Goal: Navigation & Orientation: Find specific page/section

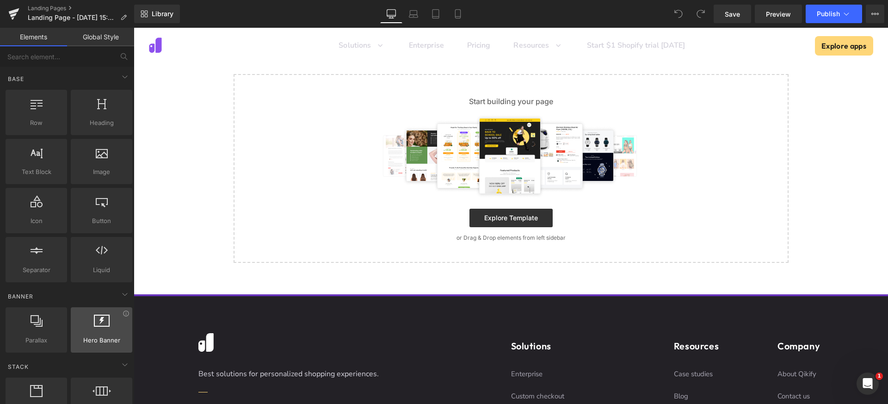
scroll to position [46, 0]
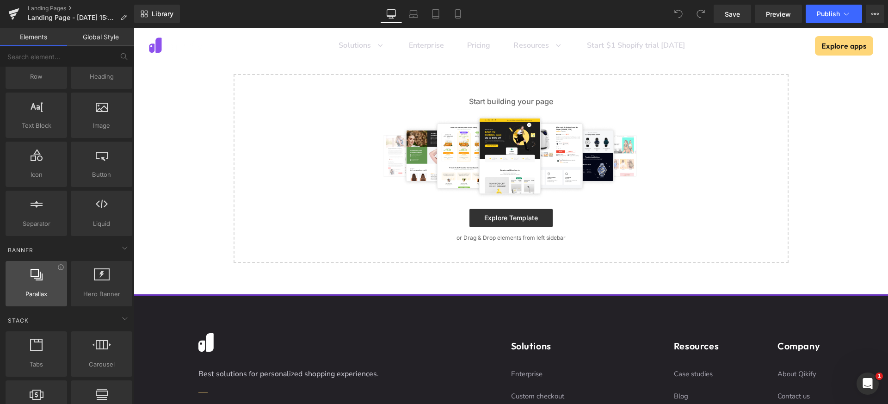
click at [41, 278] on icon at bounding box center [37, 274] width 12 height 12
click at [61, 267] on icon at bounding box center [60, 267] width 7 height 7
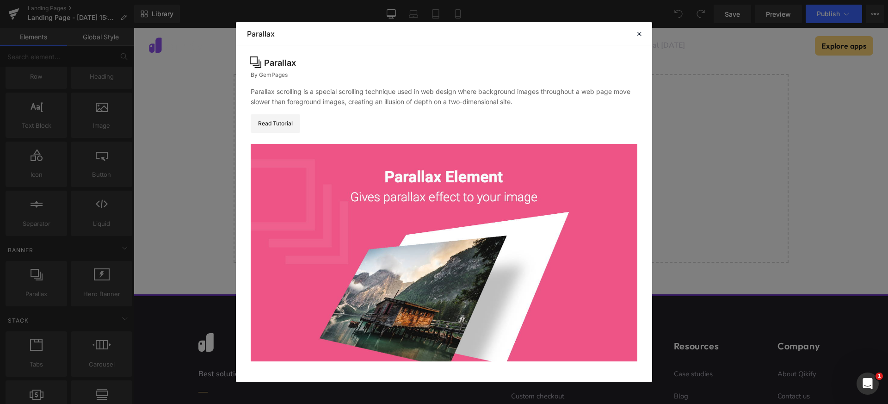
scroll to position [41, 0]
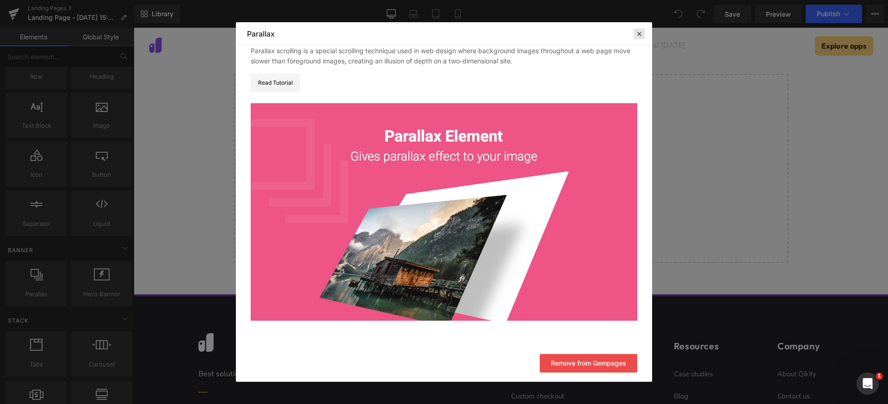
click at [642, 30] on icon at bounding box center [639, 34] width 8 height 8
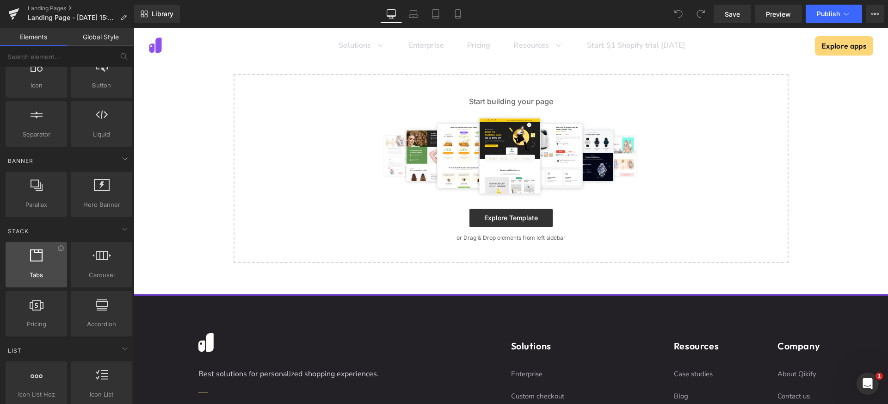
scroll to position [139, 0]
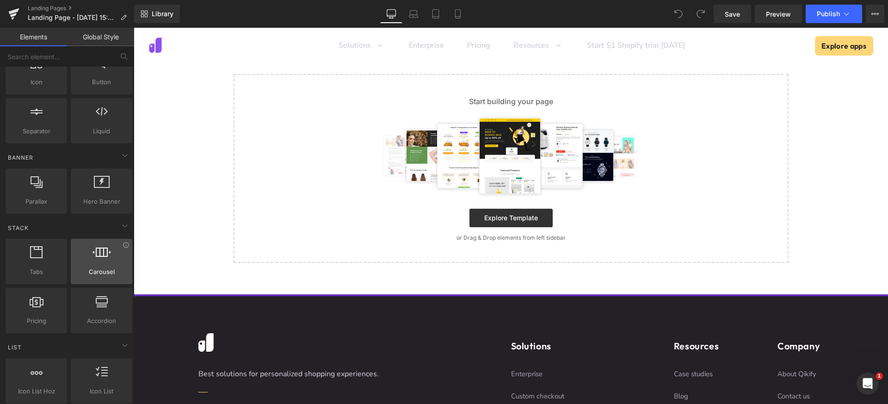
click at [97, 263] on div at bounding box center [102, 256] width 56 height 21
click at [123, 246] on icon at bounding box center [126, 244] width 7 height 7
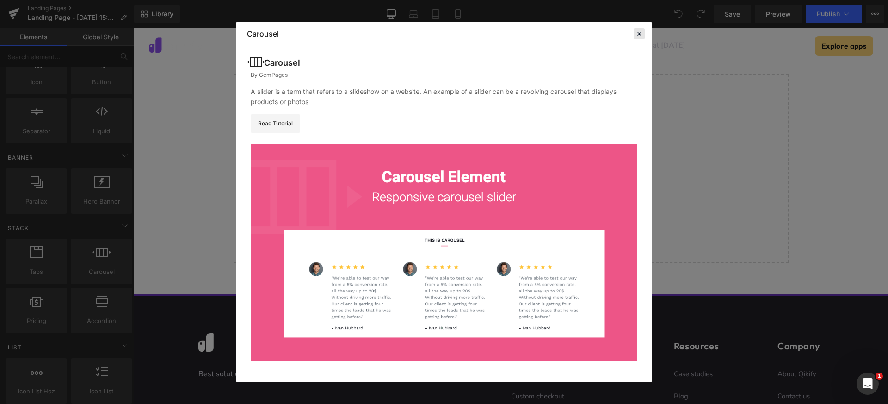
click at [637, 36] on icon at bounding box center [639, 34] width 8 height 8
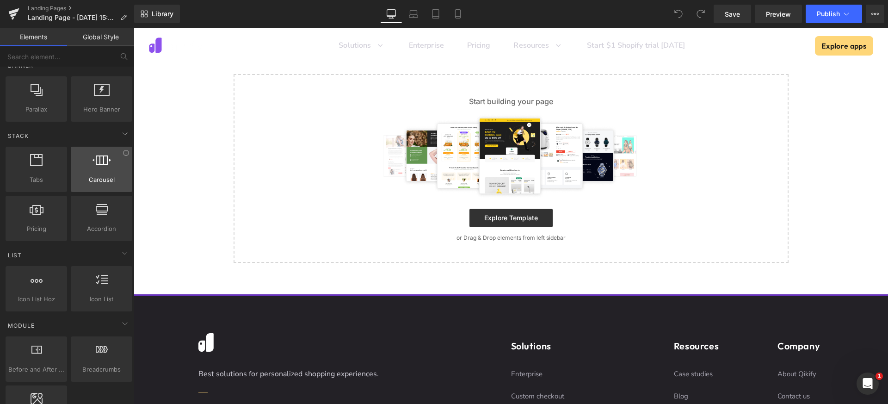
scroll to position [231, 0]
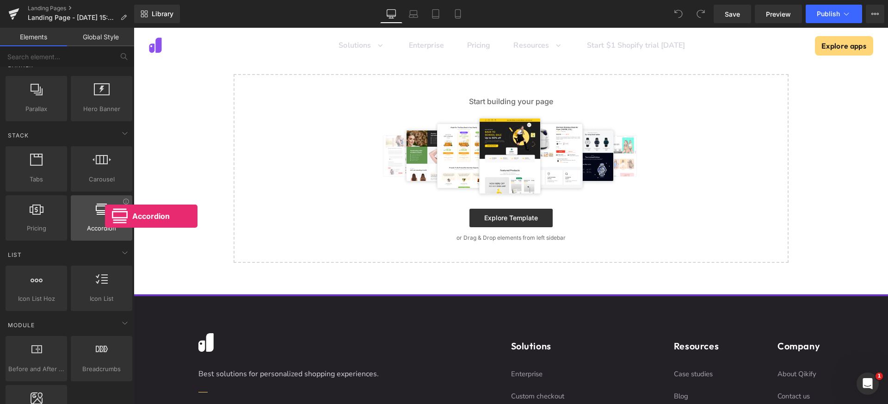
click at [105, 216] on div at bounding box center [102, 213] width 56 height 21
click at [123, 203] on icon at bounding box center [126, 201] width 7 height 7
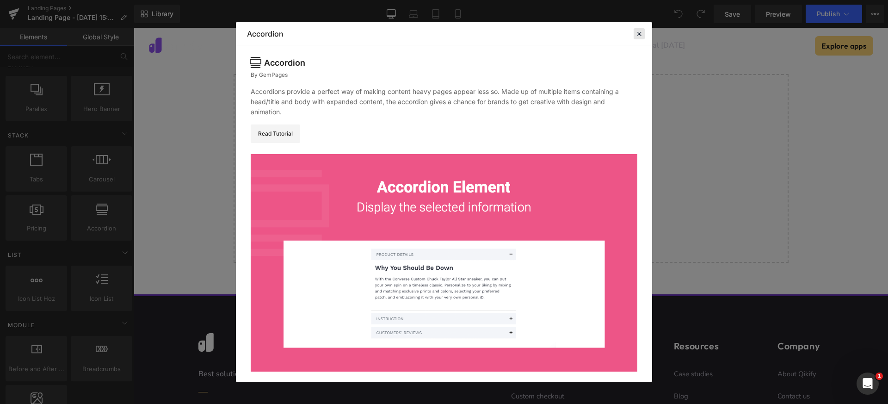
click at [639, 34] on icon at bounding box center [639, 34] width 8 height 8
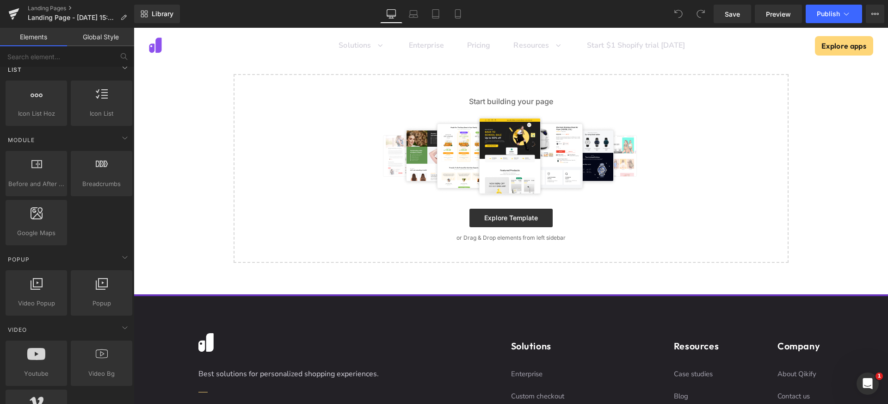
scroll to position [555, 0]
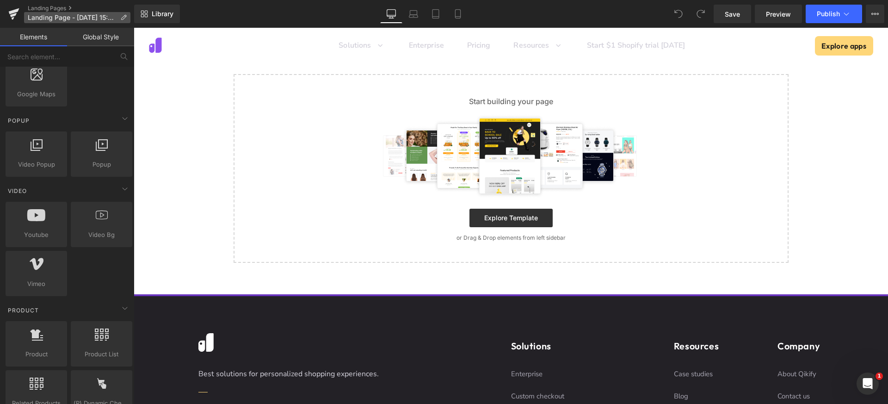
drag, startPoint x: 16, startPoint y: 7, endPoint x: 85, endPoint y: 21, distance: 70.3
click at [16, 7] on icon at bounding box center [13, 13] width 11 height 23
